Goal: Task Accomplishment & Management: Use online tool/utility

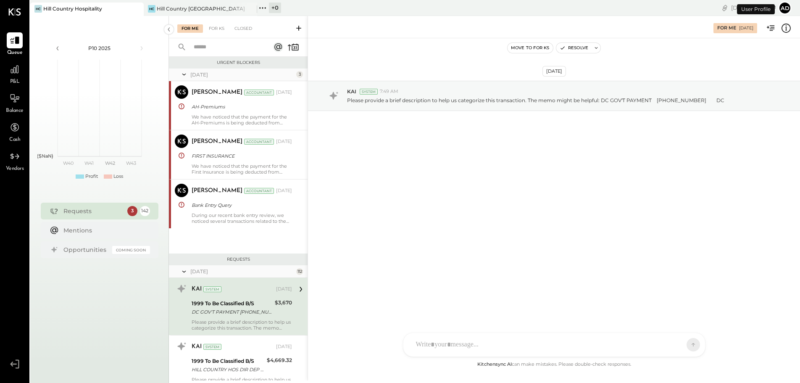
scroll to position [87, 0]
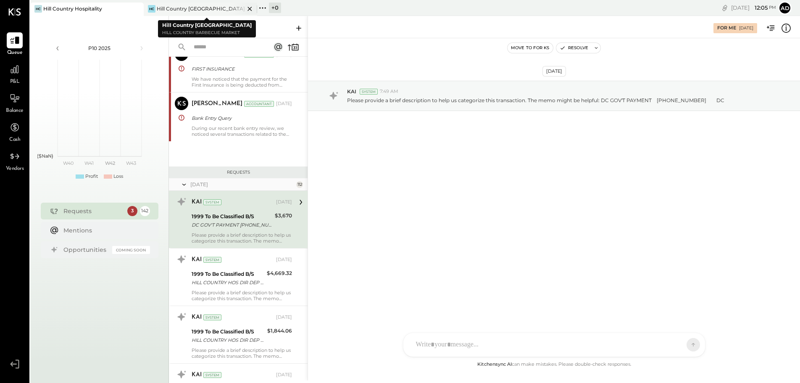
click at [164, 10] on div "Hill Country [GEOGRAPHIC_DATA]" at bounding box center [201, 8] width 88 height 7
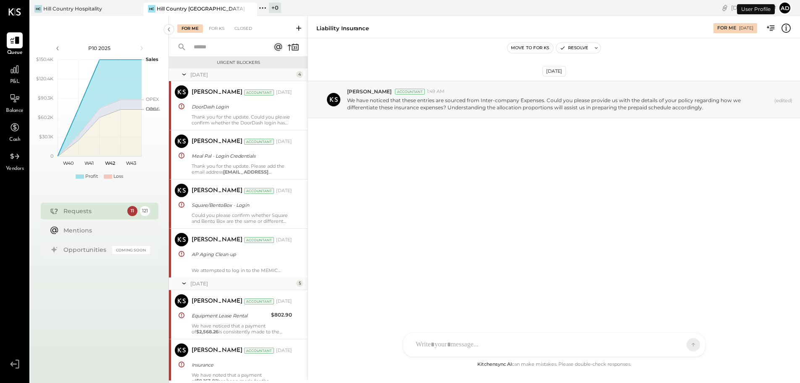
scroll to position [1054, 0]
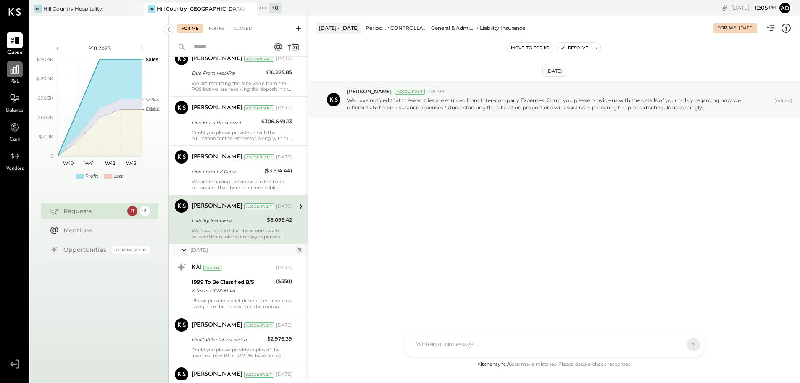
click at [22, 67] on div at bounding box center [15, 69] width 16 height 16
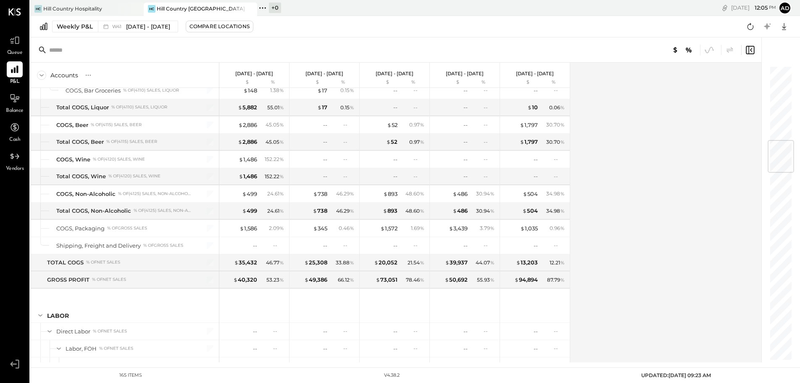
scroll to position [756, 0]
